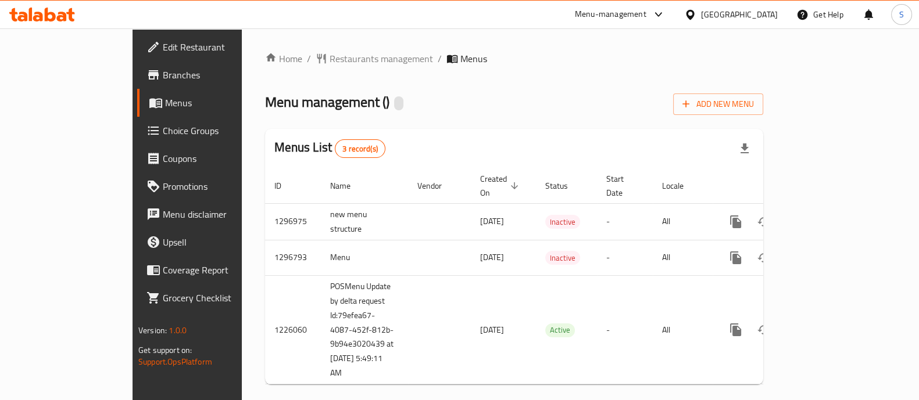
scroll to position [3, 0]
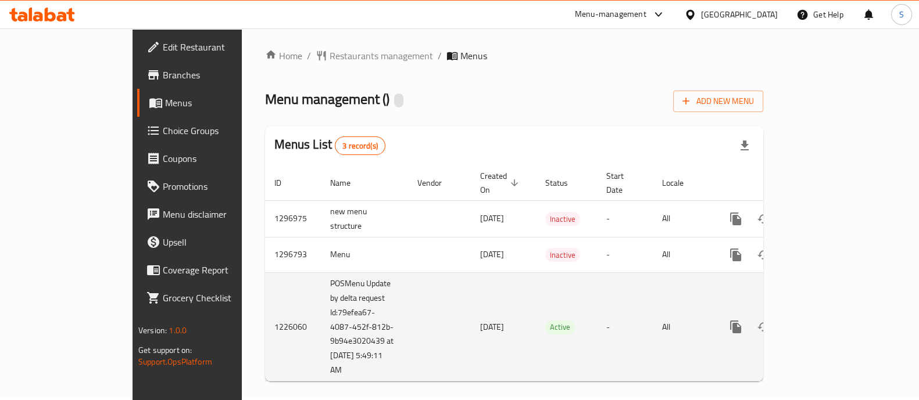
click at [826, 320] on icon "enhanced table" at bounding box center [819, 327] width 14 height 14
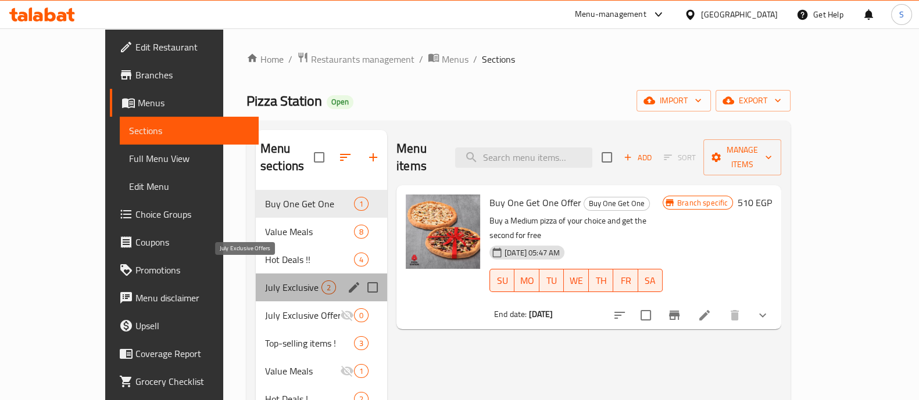
click at [265, 281] on span "July Exclusive Offers" at bounding box center [293, 288] width 56 height 14
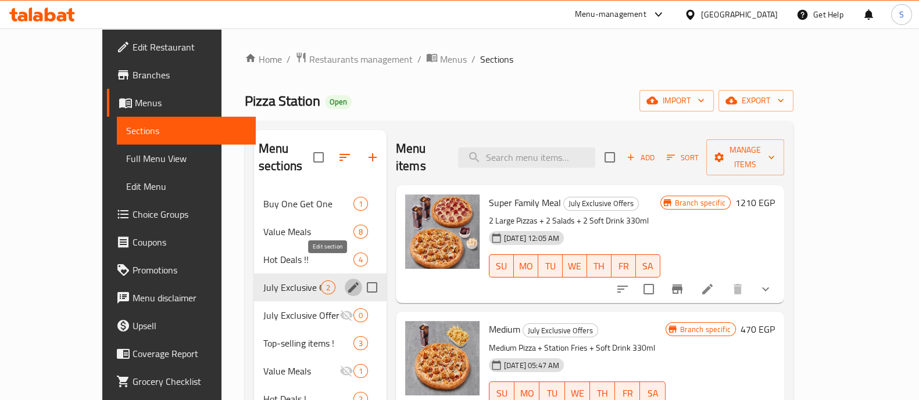
click at [348, 282] on icon "edit" at bounding box center [353, 287] width 10 height 10
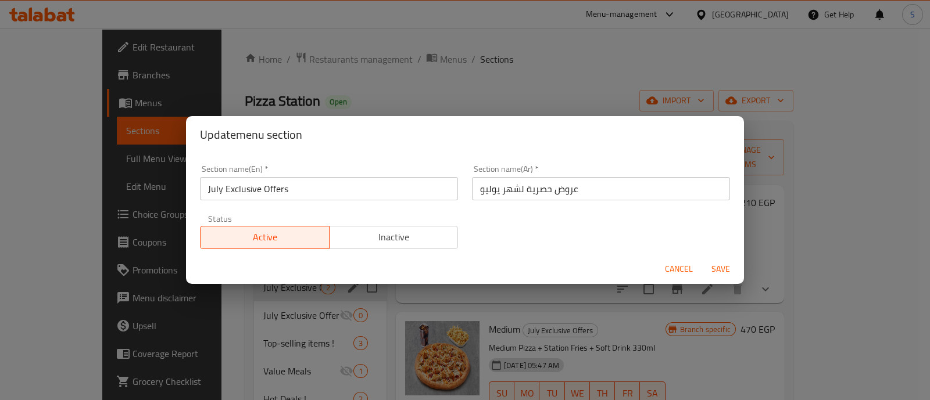
click at [212, 188] on input "July Exclusive Offers" at bounding box center [329, 188] width 258 height 23
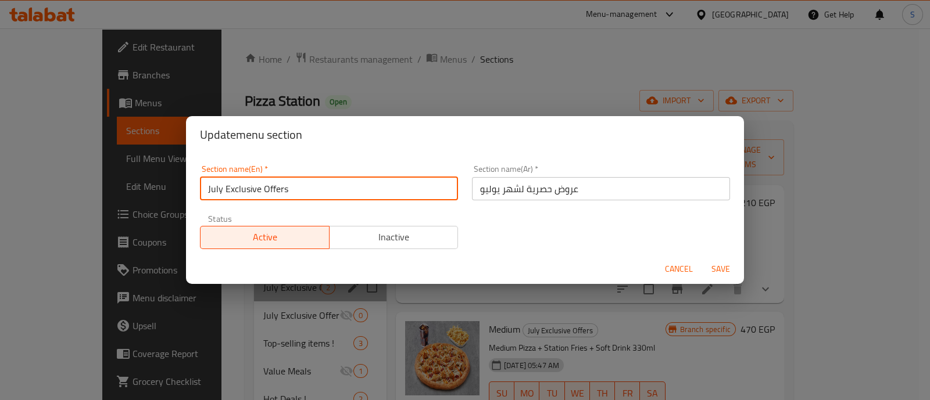
click at [212, 188] on input "July Exclusive Offers" at bounding box center [329, 188] width 258 height 23
type input "August Exclusive Offers"
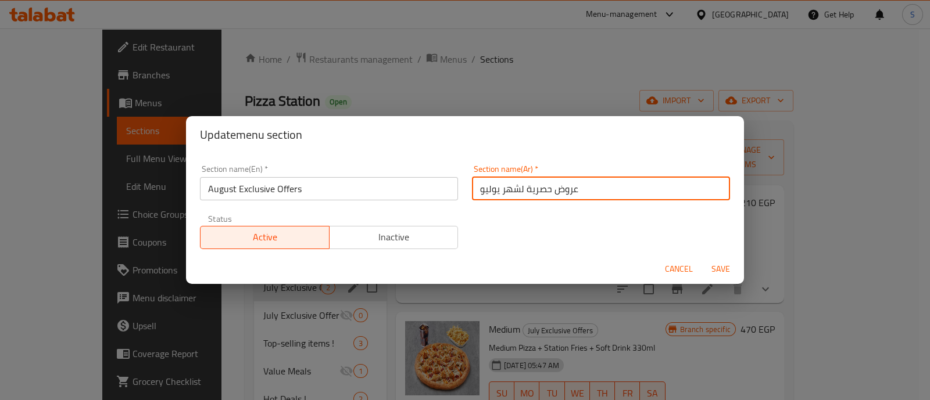
click at [482, 188] on input "عروض حصرية لشهر يوليو" at bounding box center [601, 188] width 258 height 23
type input "عروض حصرية لشهر اغسطس"
click at [719, 274] on span "Save" at bounding box center [721, 269] width 28 height 15
